Goal: Task Accomplishment & Management: Use online tool/utility

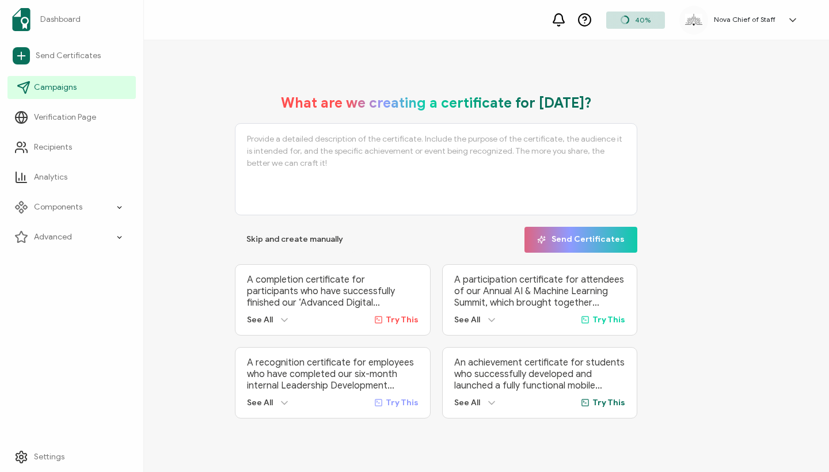
click at [50, 81] on link "Campaigns" at bounding box center [71, 87] width 128 height 23
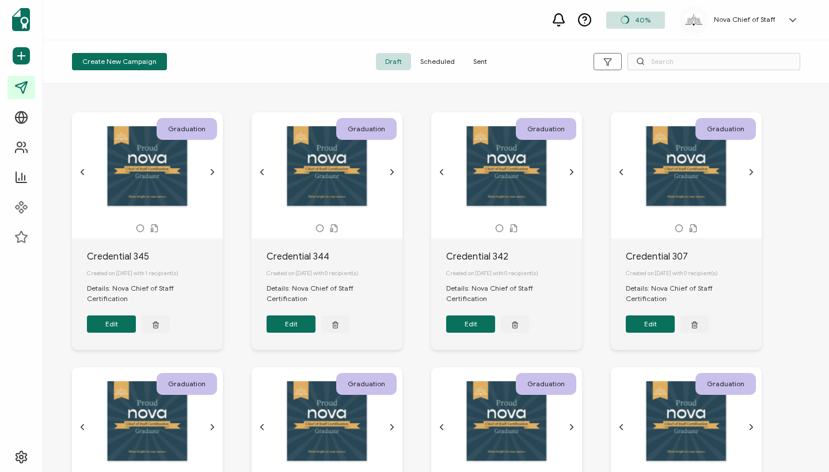
click at [483, 63] on span "Sent" at bounding box center [480, 61] width 32 height 17
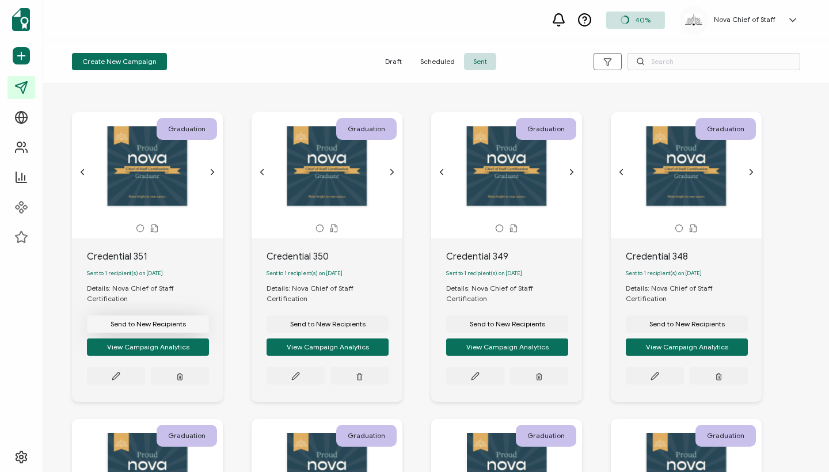
click at [150, 321] on span "Send to New Recipients" at bounding box center [148, 324] width 75 height 7
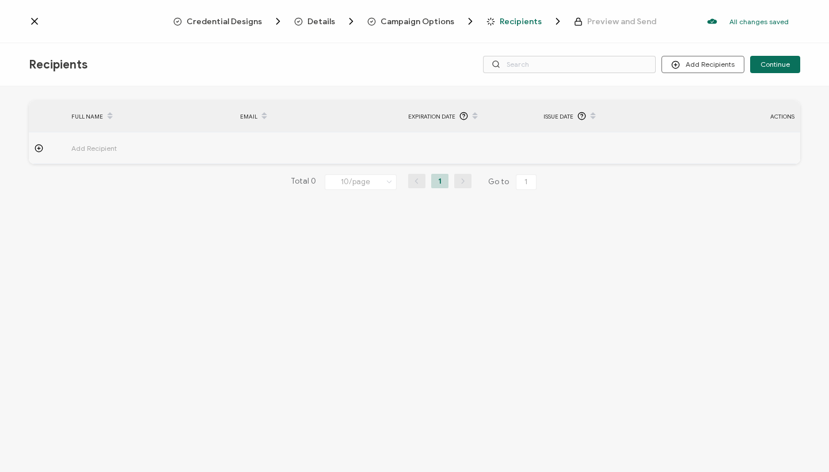
click at [101, 144] on span "Add Recipient" at bounding box center [125, 148] width 109 height 13
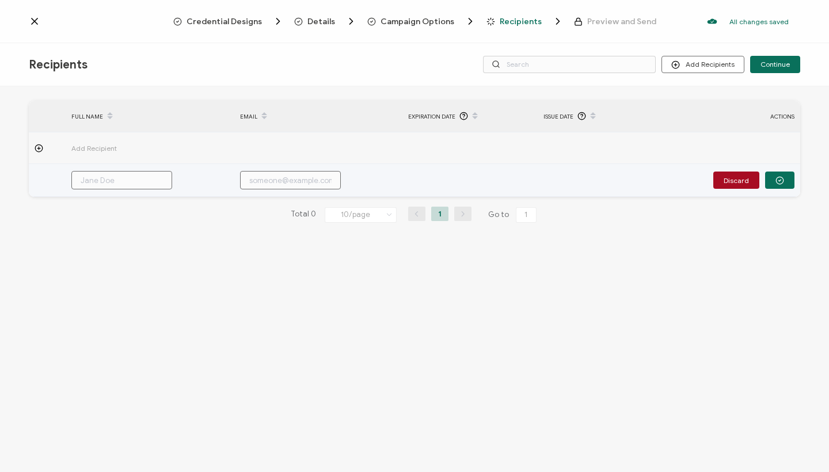
click at [107, 178] on input "text" at bounding box center [121, 180] width 101 height 18
paste input "[EMAIL_ADDRESS][DOMAIN_NAME]"
type input "[EMAIL_ADDRESS][DOMAIN_NAME]"
drag, startPoint x: 165, startPoint y: 181, endPoint x: 52, endPoint y: 181, distance: 113.4
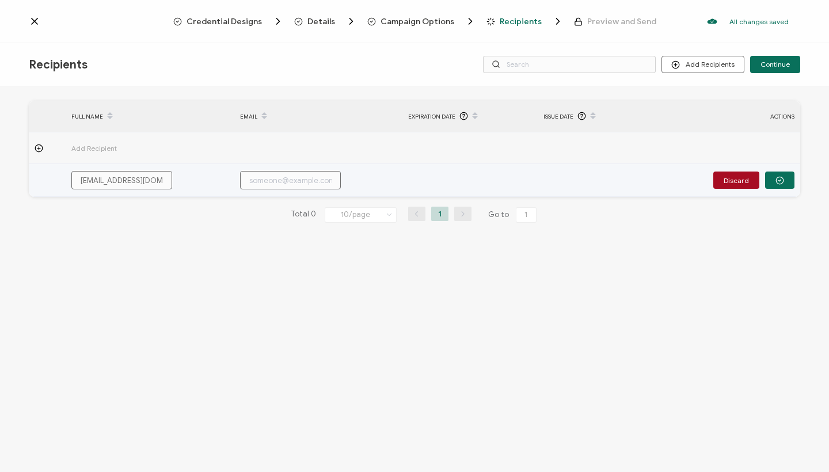
click at [52, 181] on tr "[EMAIL_ADDRESS][DOMAIN_NAME] Discard" at bounding box center [415, 180] width 772 height 33
click at [295, 180] on input "text" at bounding box center [290, 180] width 101 height 18
paste input "[EMAIL_ADDRESS][DOMAIN_NAME]"
type input "[EMAIL_ADDRESS][DOMAIN_NAME]"
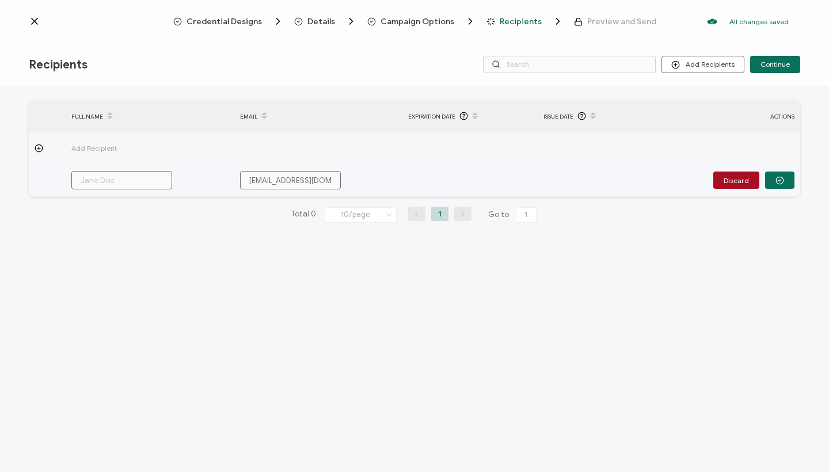
type input "[EMAIL_ADDRESS][DOMAIN_NAME]"
click at [116, 183] on input "text" at bounding box center [121, 180] width 101 height 18
paste input "[PERSON_NAME]"
type input "[PERSON_NAME]"
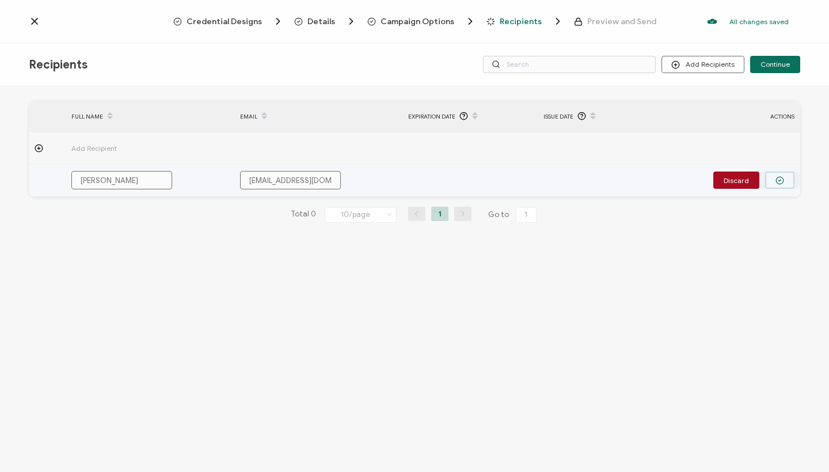
type input "[PERSON_NAME]"
click at [790, 185] on button "button" at bounding box center [779, 180] width 29 height 17
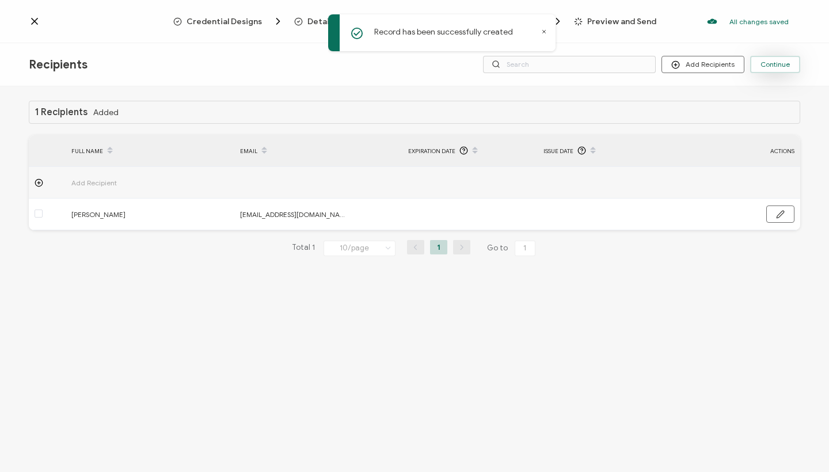
click at [785, 61] on span "Continue" at bounding box center [775, 64] width 29 height 7
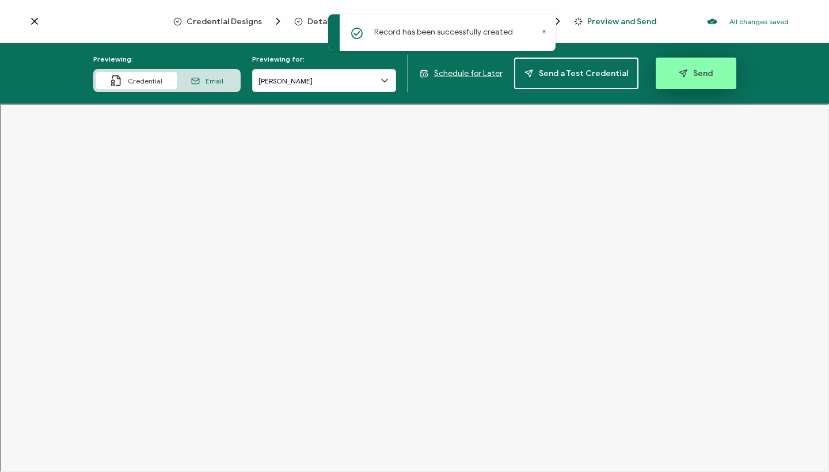
click at [694, 77] on span "Send" at bounding box center [696, 73] width 34 height 9
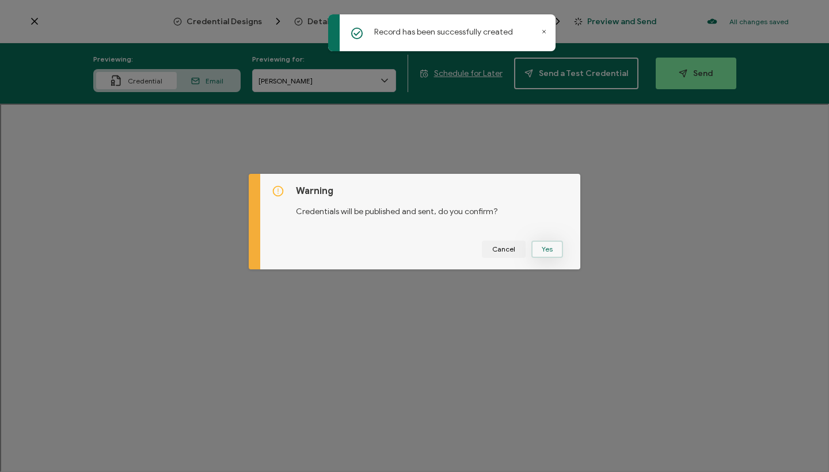
click at [536, 253] on button "Yes" at bounding box center [547, 249] width 32 height 17
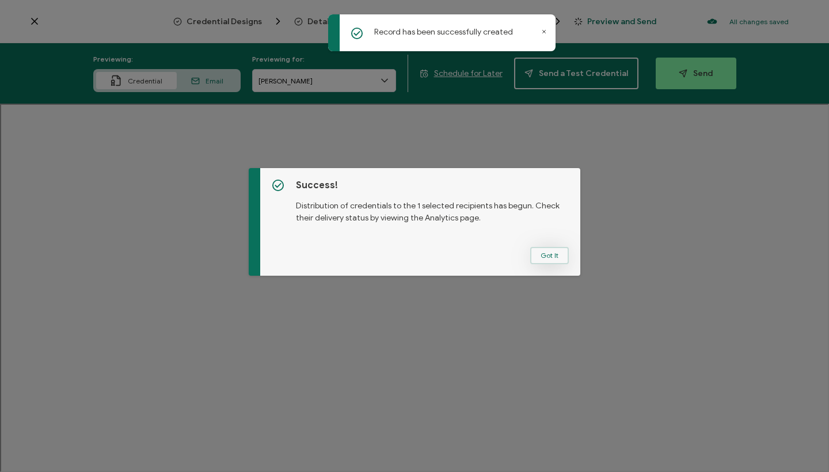
click at [548, 249] on button "Got It" at bounding box center [549, 255] width 39 height 17
